Goal: Book appointment/travel/reservation

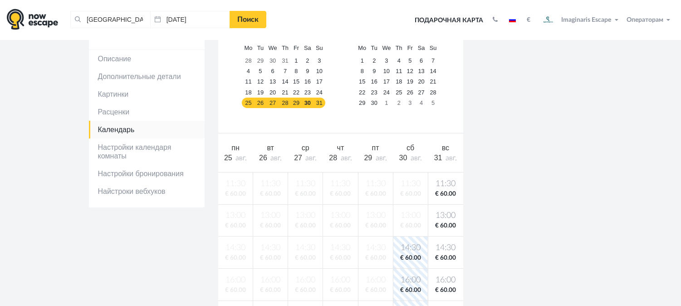
click at [443, 144] on span "вс" at bounding box center [445, 148] width 7 height 8
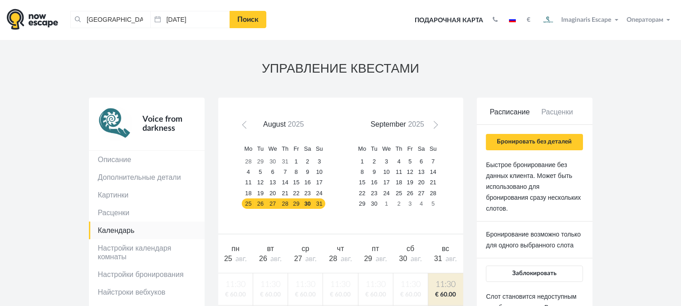
click at [509, 130] on div "Расписание Расценки Бронировать без деталей Быстрое бронирование без данных кли…" at bounding box center [534, 236] width 97 height 259
click at [511, 137] on button "Бронировать без деталей" at bounding box center [534, 142] width 97 height 16
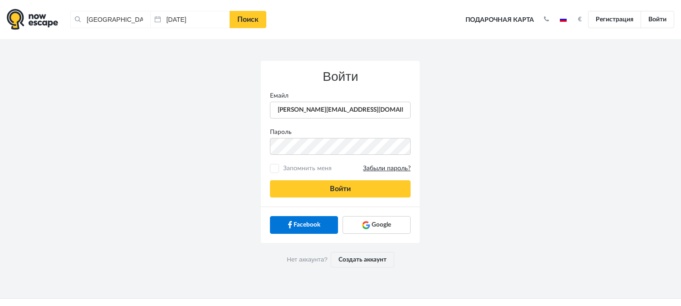
click at [355, 192] on button "Войти" at bounding box center [340, 188] width 141 height 17
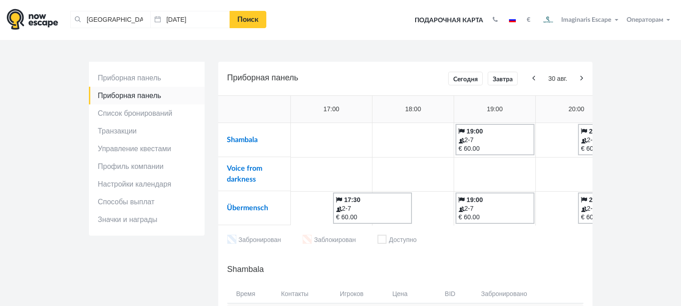
click at [255, 173] on td "Voice from darkness" at bounding box center [254, 174] width 73 height 34
click at [253, 169] on link "Voice from darkness" at bounding box center [244, 174] width 35 height 18
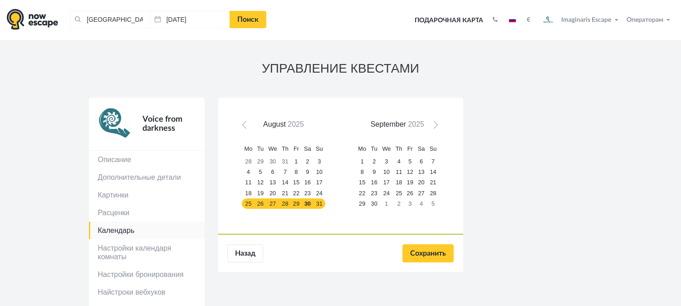
scroll to position [50, 0]
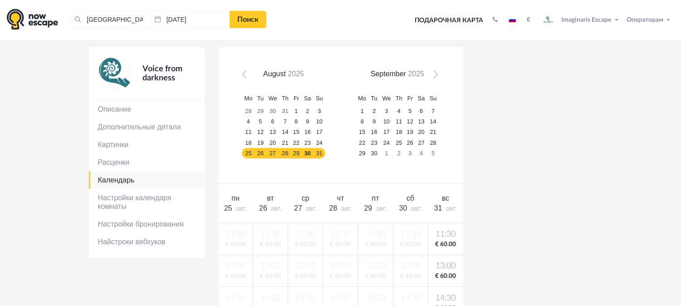
click at [435, 209] on td "[DATE]" at bounding box center [445, 203] width 35 height 38
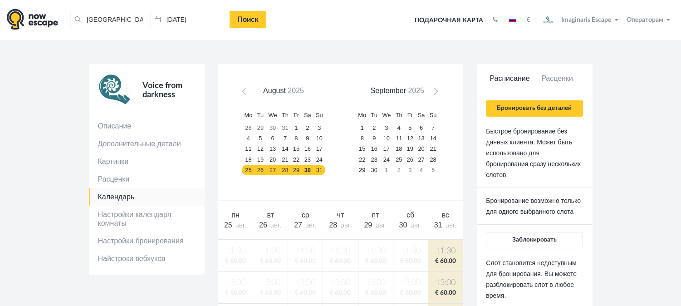
scroll to position [0, 0]
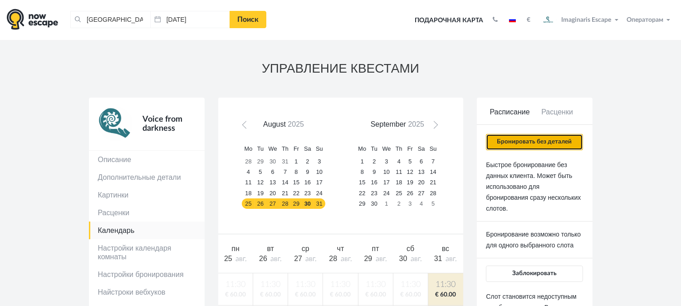
click at [513, 143] on button "Бронировать без деталей" at bounding box center [534, 142] width 97 height 16
